Goal: Task Accomplishment & Management: Complete application form

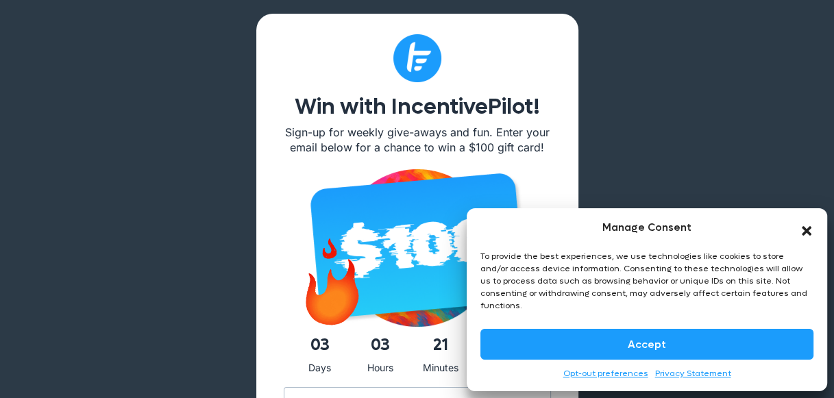
click at [806, 226] on icon "Close dialog" at bounding box center [807, 231] width 14 height 14
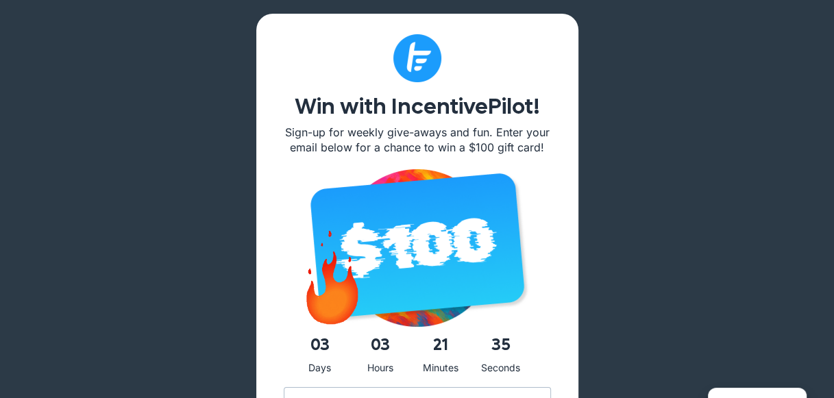
scroll to position [274, 0]
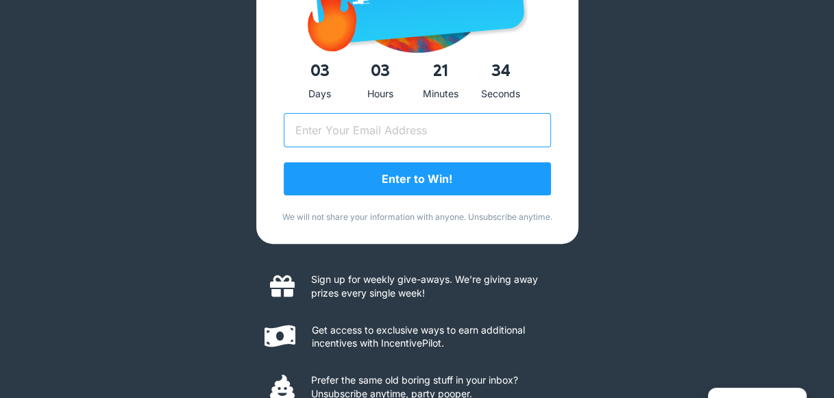
click at [319, 136] on input "Email (Required)" at bounding box center [417, 130] width 267 height 34
type input "kmartin@jsgnow.com"
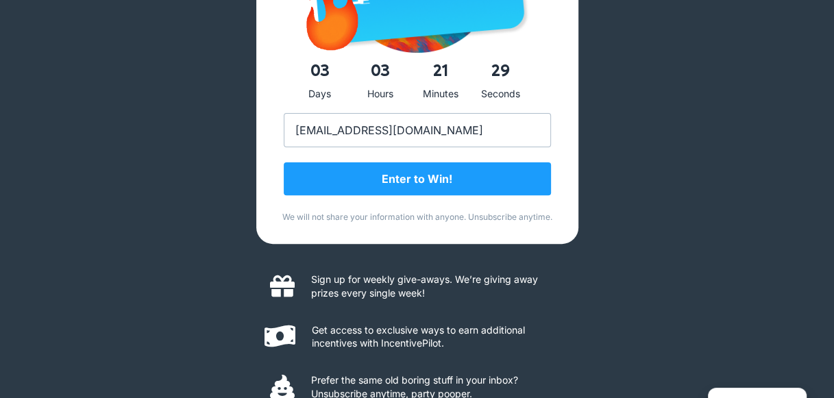
click at [346, 208] on div "Enter to Win!" at bounding box center [417, 182] width 267 height 60
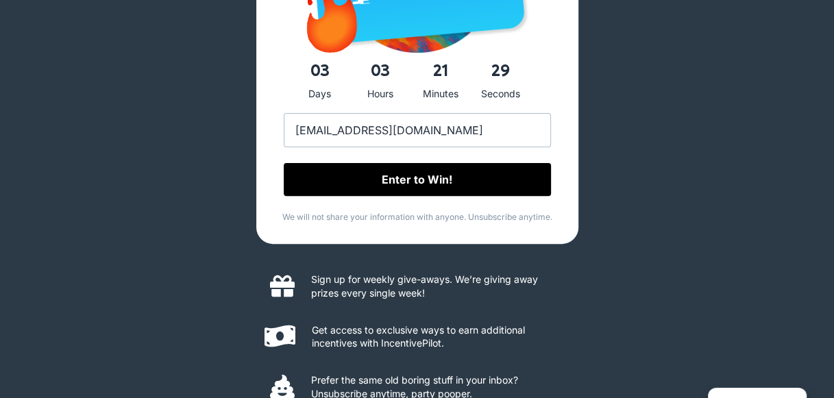
click at [420, 186] on input "Enter to Win!" at bounding box center [417, 179] width 267 height 33
